Goal: Check status: Check status

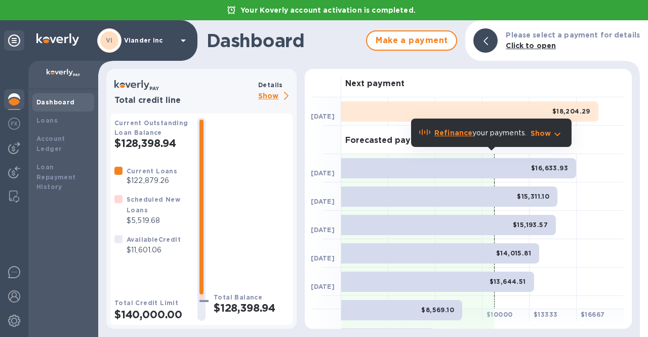
click at [163, 38] on p "Viander inc" at bounding box center [149, 40] width 51 height 7
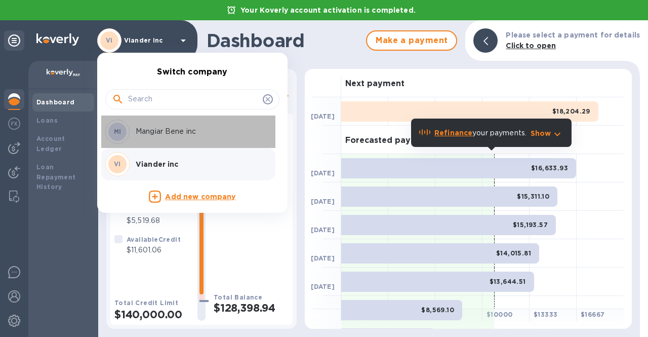
click at [148, 137] on div "MI Mangiar Bene inc" at bounding box center [184, 131] width 158 height 24
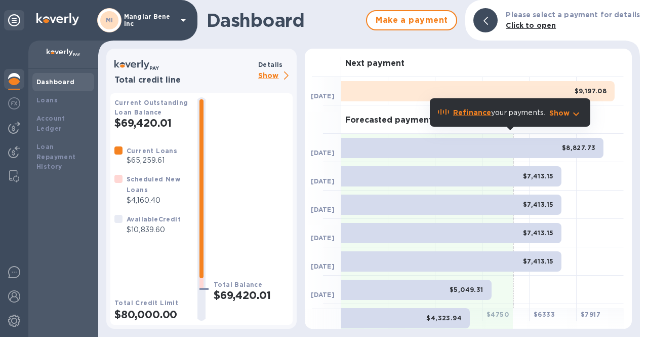
click at [185, 22] on icon at bounding box center [183, 20] width 12 height 12
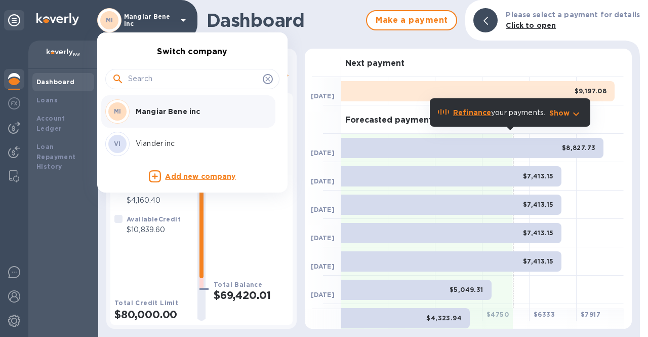
click at [154, 141] on p "Viander inc" at bounding box center [200, 143] width 128 height 11
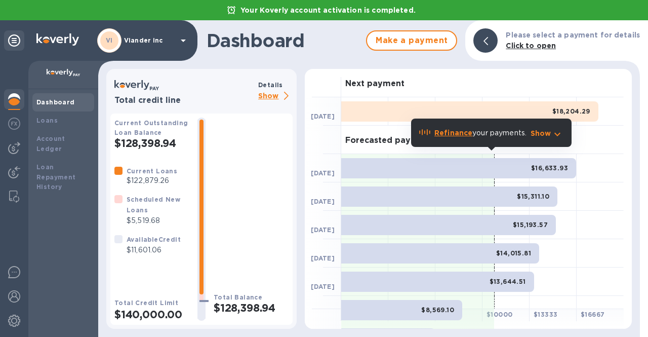
click at [266, 97] on p "Show" at bounding box center [275, 96] width 34 height 13
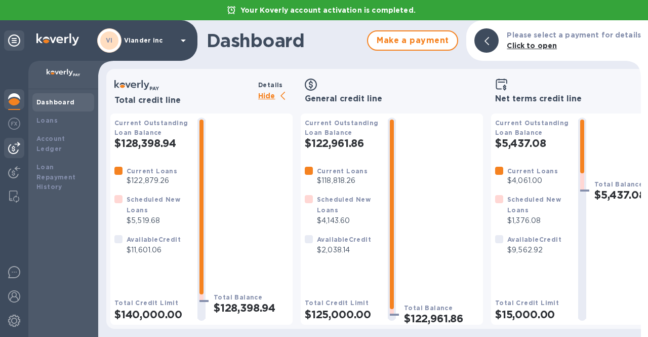
click at [9, 151] on img at bounding box center [14, 148] width 12 height 12
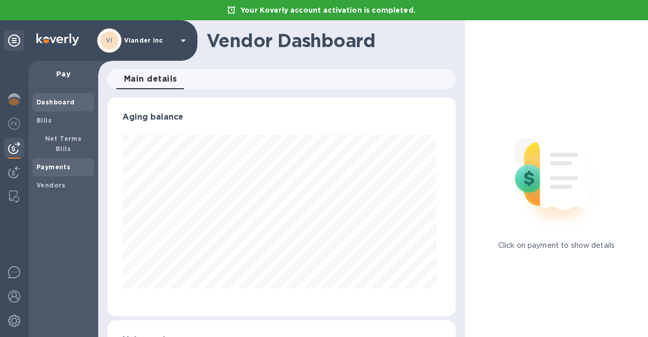
click at [37, 163] on b "Payments" at bounding box center [53, 167] width 34 height 8
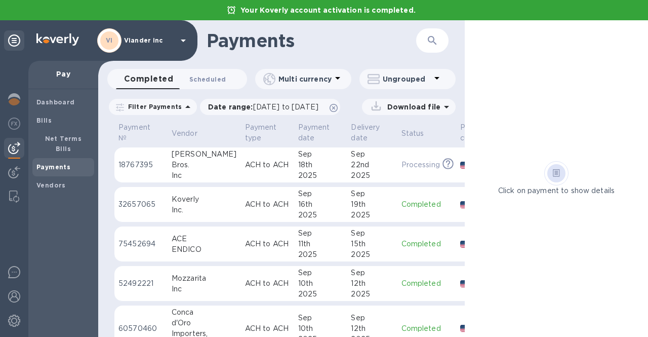
click at [219, 80] on span "Scheduled 0" at bounding box center [207, 79] width 36 height 11
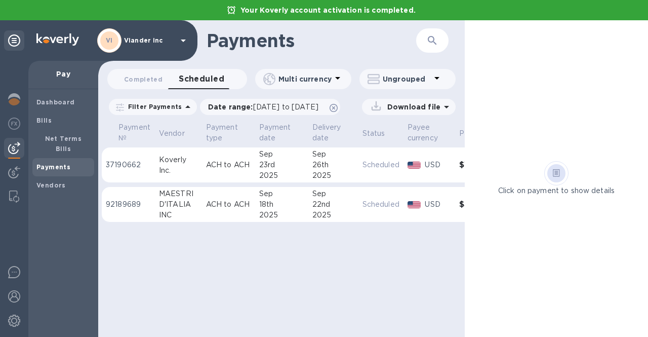
scroll to position [0, 72]
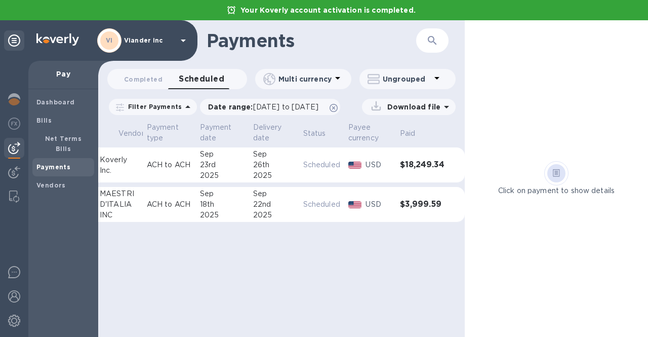
click at [311, 205] on p "Scheduled" at bounding box center [321, 204] width 37 height 11
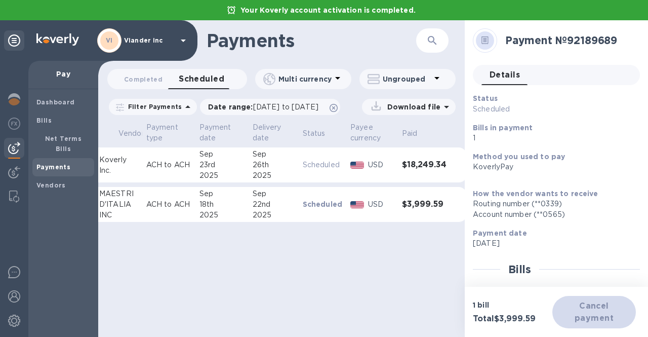
click at [494, 72] on span "Details 0" at bounding box center [504, 75] width 30 height 14
click at [597, 315] on div "Cancel payment" at bounding box center [594, 312] width 84 height 32
click at [518, 305] on p "1 bill" at bounding box center [512, 305] width 79 height 10
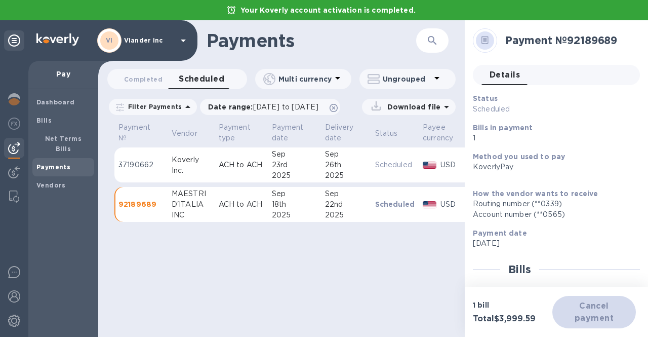
click at [131, 206] on p "92189689" at bounding box center [140, 204] width 45 height 10
click at [138, 204] on p "92189689" at bounding box center [140, 204] width 45 height 10
click at [381, 201] on p "Scheduled" at bounding box center [394, 204] width 39 height 10
click at [151, 165] on p "37190662" at bounding box center [140, 164] width 45 height 11
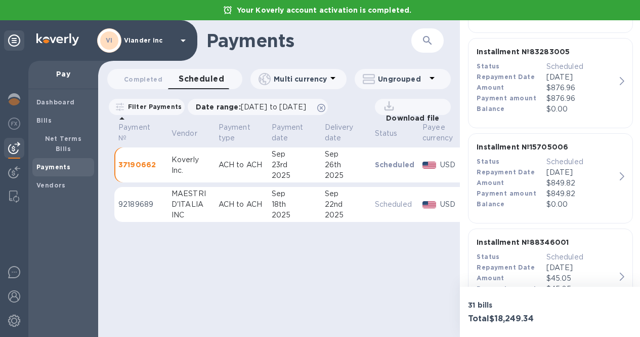
scroll to position [3348, 0]
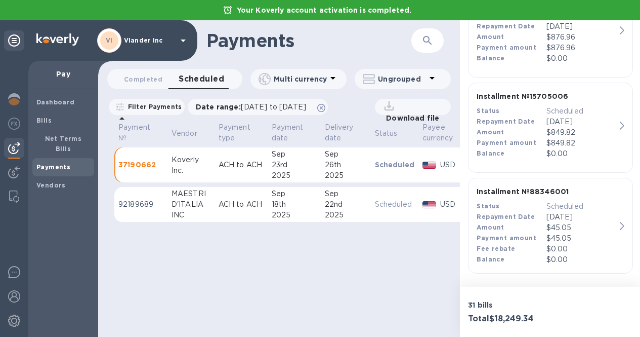
click at [136, 201] on p "92189689" at bounding box center [140, 204] width 45 height 11
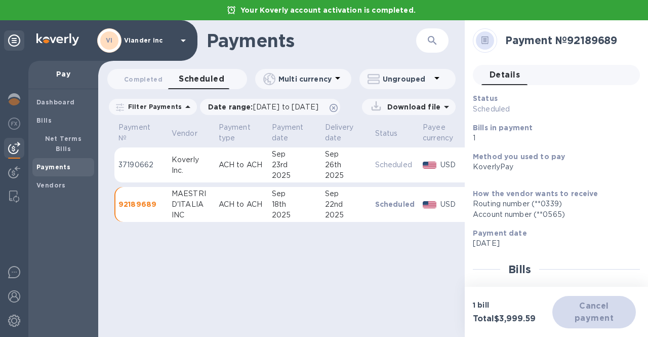
click at [157, 41] on p "Viander inc" at bounding box center [149, 40] width 51 height 7
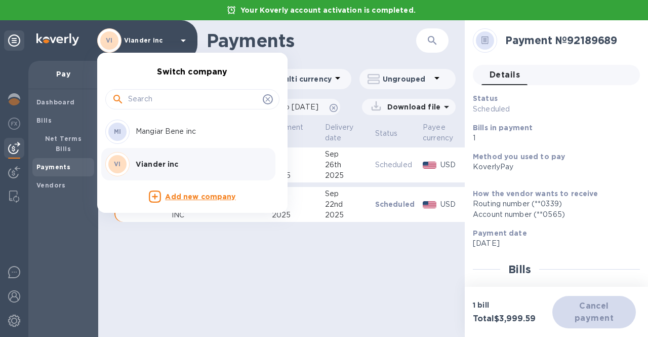
click at [149, 137] on p "Mangiar Bene inc" at bounding box center [200, 131] width 128 height 11
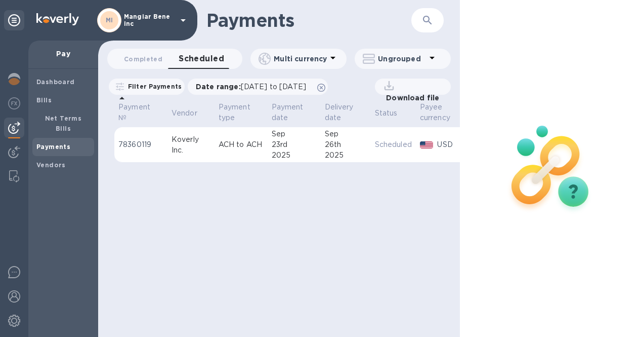
click at [163, 17] on p "Mangiar Bene inc" at bounding box center [149, 20] width 51 height 14
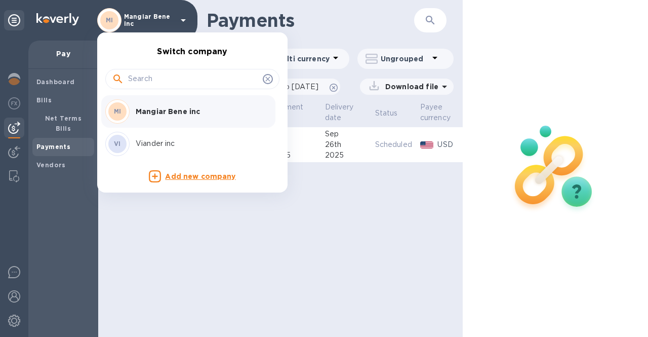
click at [157, 140] on p "Viander inc" at bounding box center [200, 143] width 128 height 11
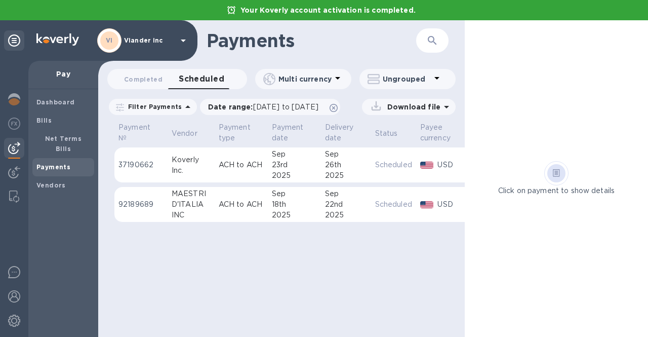
click at [136, 208] on p "92189689" at bounding box center [140, 204] width 45 height 11
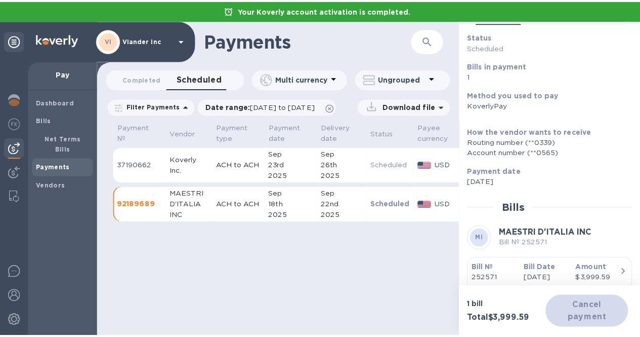
scroll to position [112, 0]
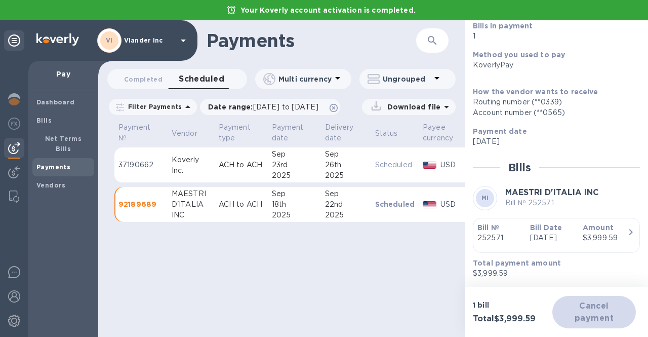
click at [366, 295] on div "Payments ​ Completed 0 Scheduled 0 Multi currency Ungrouped Filter Payments Dat…" at bounding box center [281, 178] width 366 height 316
click at [164, 38] on p "Viander inc" at bounding box center [149, 40] width 51 height 7
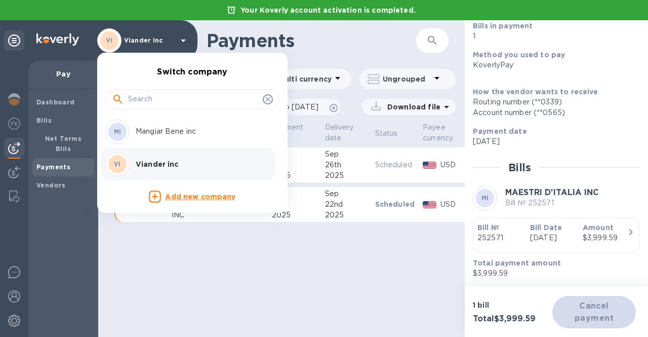
click at [152, 135] on p "Mangiar Bene inc" at bounding box center [200, 131] width 128 height 11
